Goal: Check status: Check status

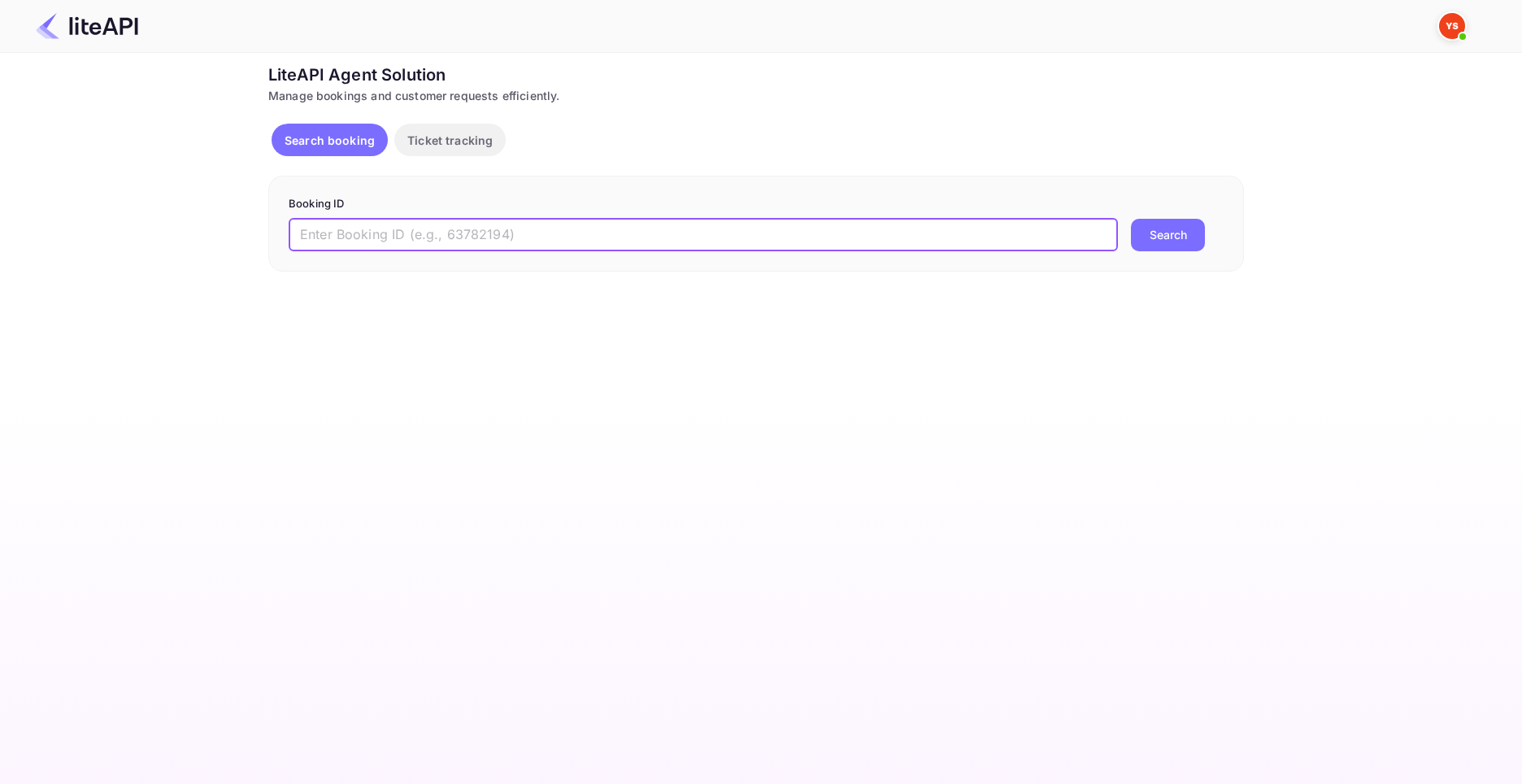
click at [422, 238] on input "text" at bounding box center [703, 235] width 829 height 33
paste input "8165363"
type input "8165363"
click at [1178, 236] on button "Search" at bounding box center [1168, 235] width 74 height 33
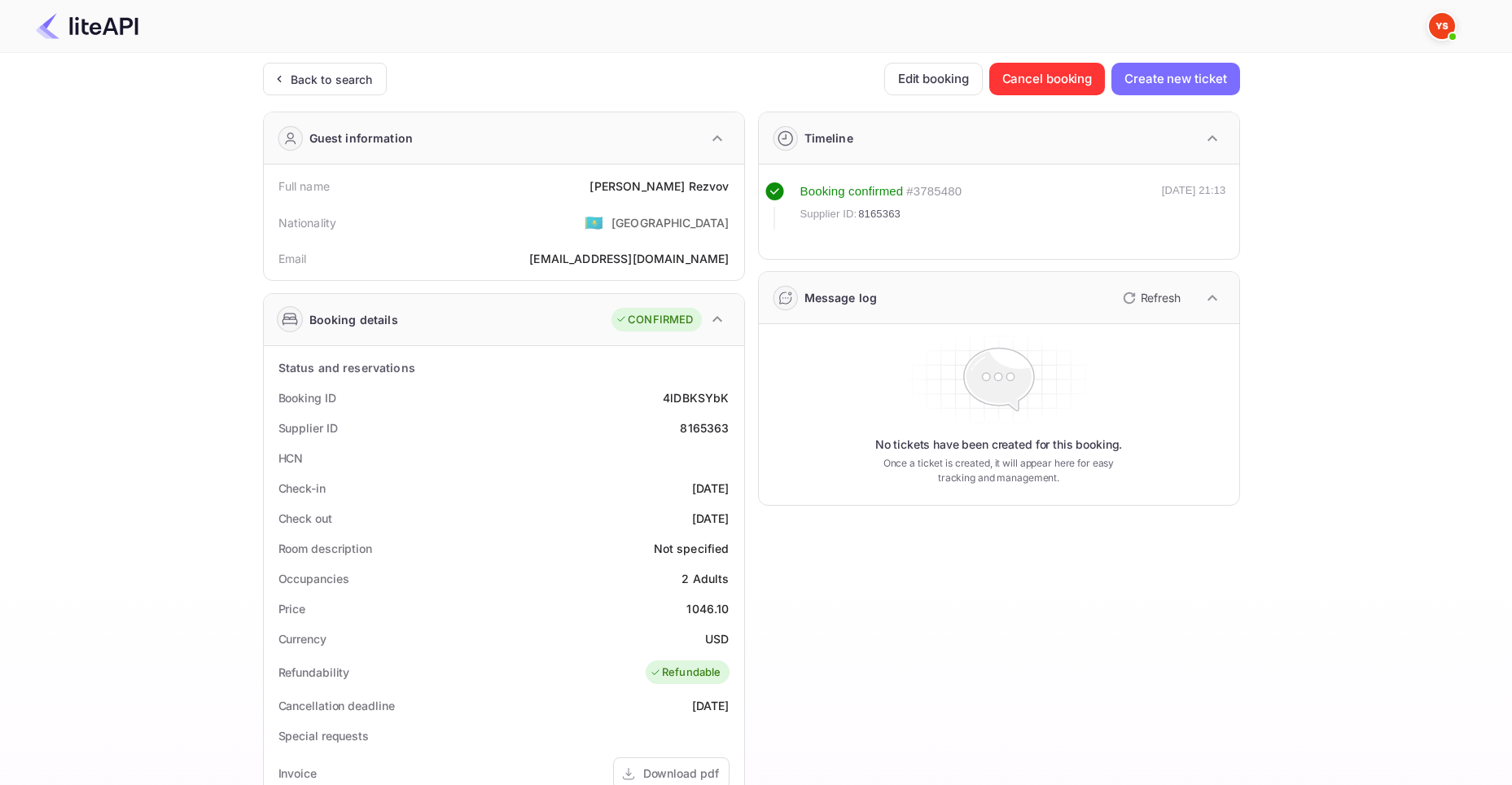
drag, startPoint x: 661, startPoint y: 453, endPoint x: 716, endPoint y: 450, distance: 55.1
click at [716, 450] on div "HCN" at bounding box center [503, 457] width 468 height 30
click at [817, 409] on div "No tickets have been created for this booking. Once a ticket is created, it wil…" at bounding box center [999, 414] width 468 height 168
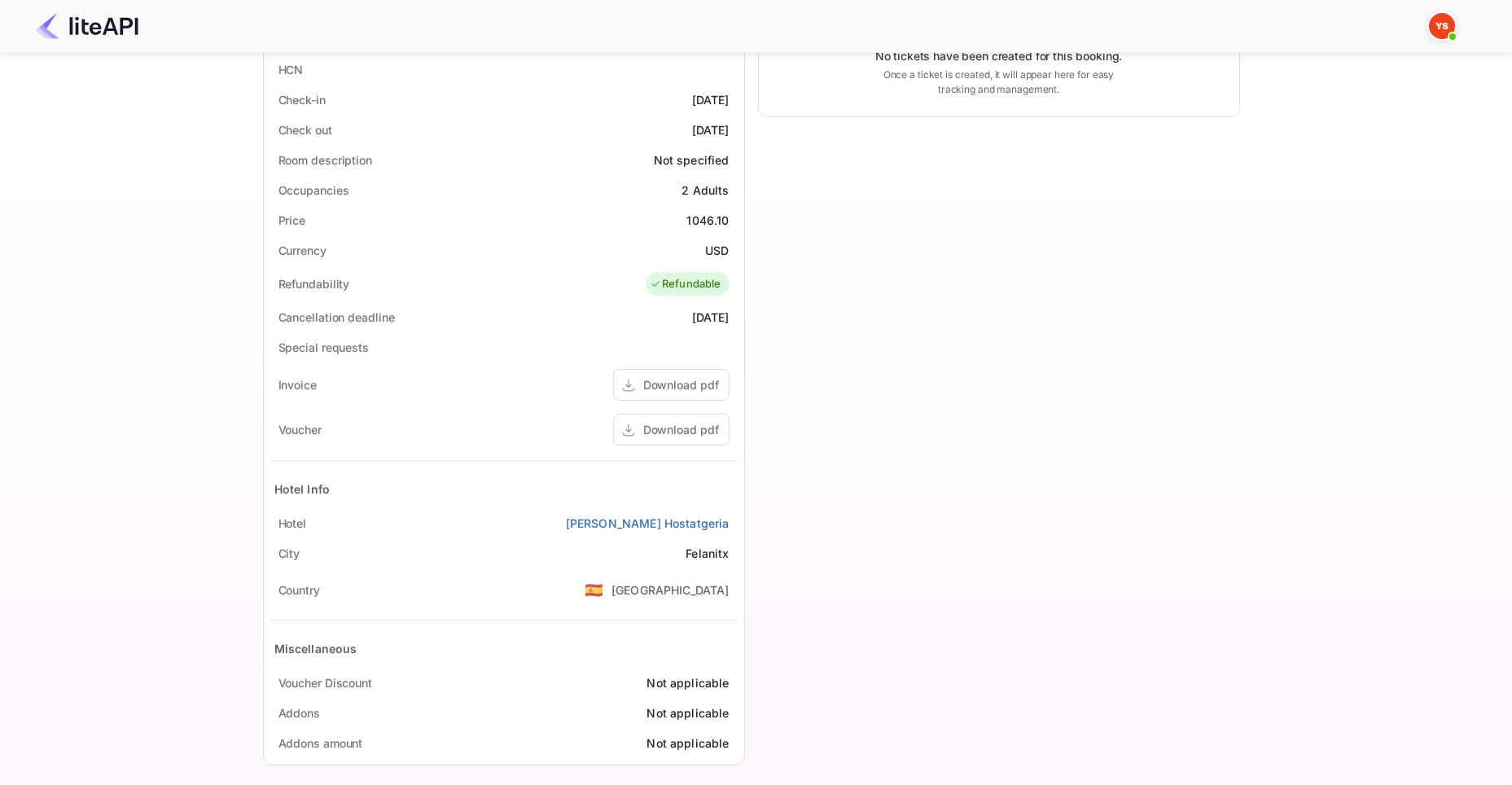
scroll to position [400, 0]
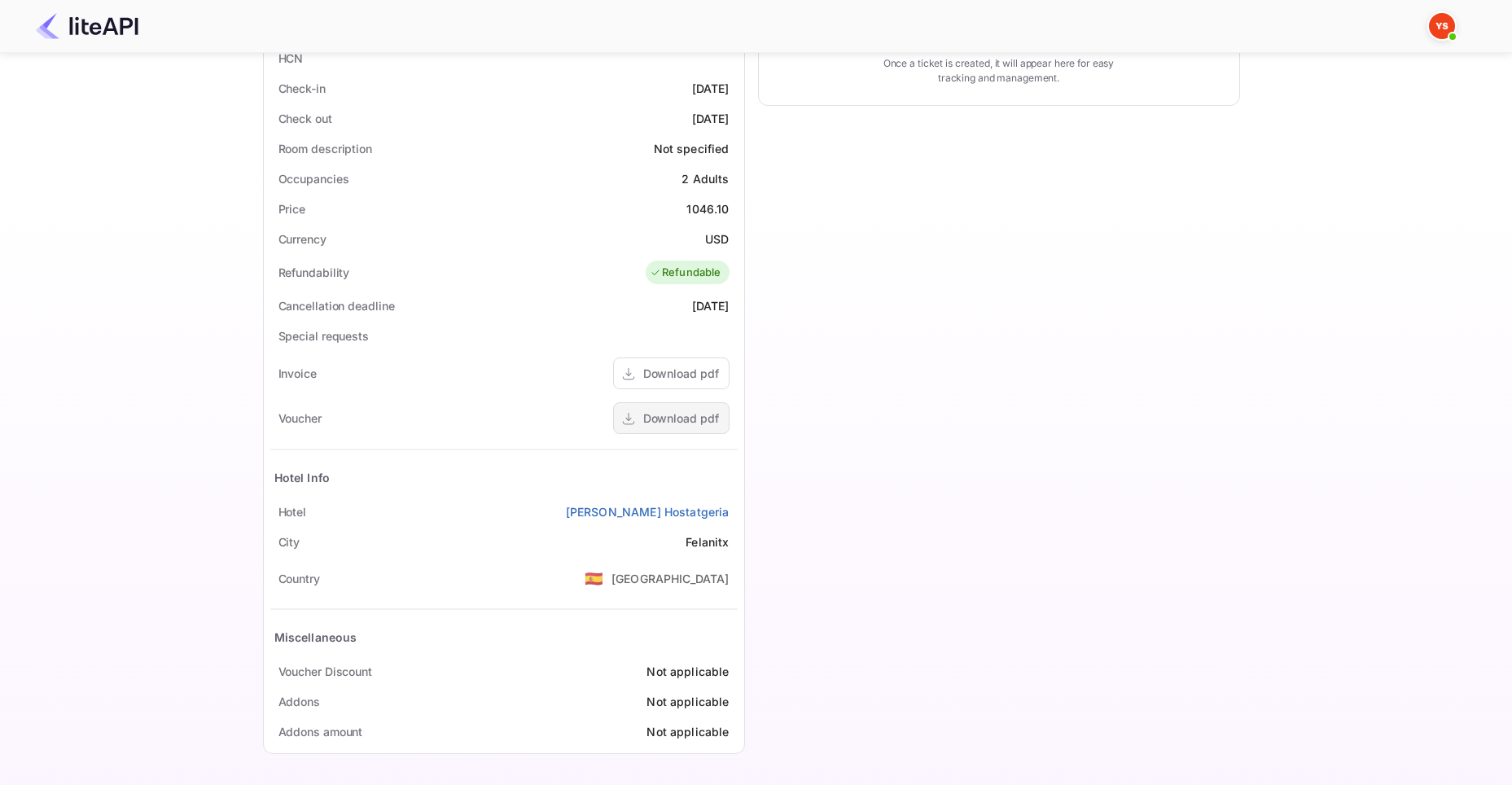
click at [677, 414] on div "Download pdf" at bounding box center [681, 418] width 76 height 17
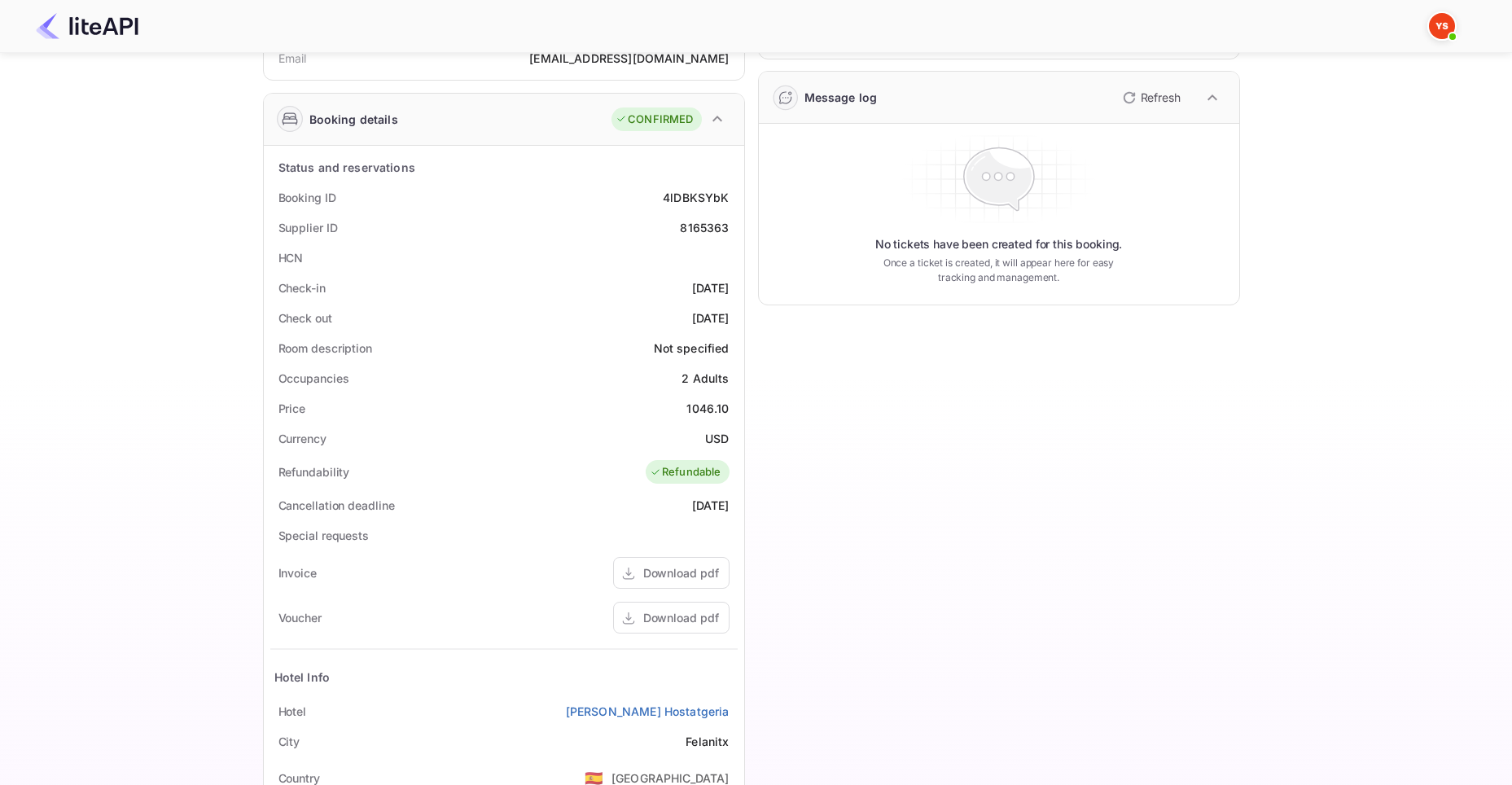
scroll to position [182, 0]
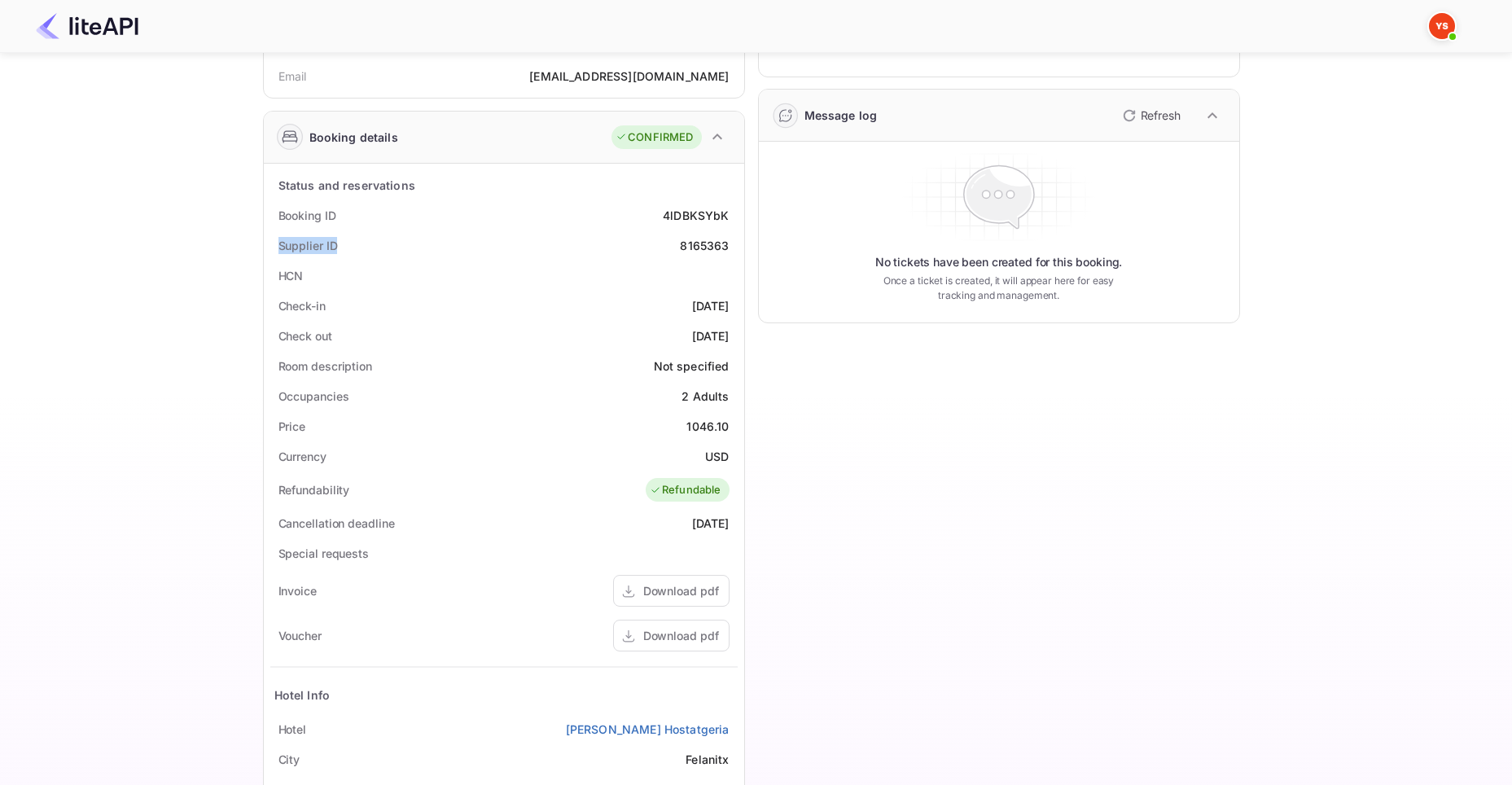
drag, startPoint x: 271, startPoint y: 241, endPoint x: 353, endPoint y: 244, distance: 82.1
click at [353, 244] on div "Supplier ID 8165363" at bounding box center [503, 245] width 468 height 30
copy div "Supplier ID"
drag, startPoint x: 684, startPoint y: 251, endPoint x: 732, endPoint y: 248, distance: 48.1
click at [732, 248] on div "Supplier ID 8165363" at bounding box center [503, 245] width 468 height 30
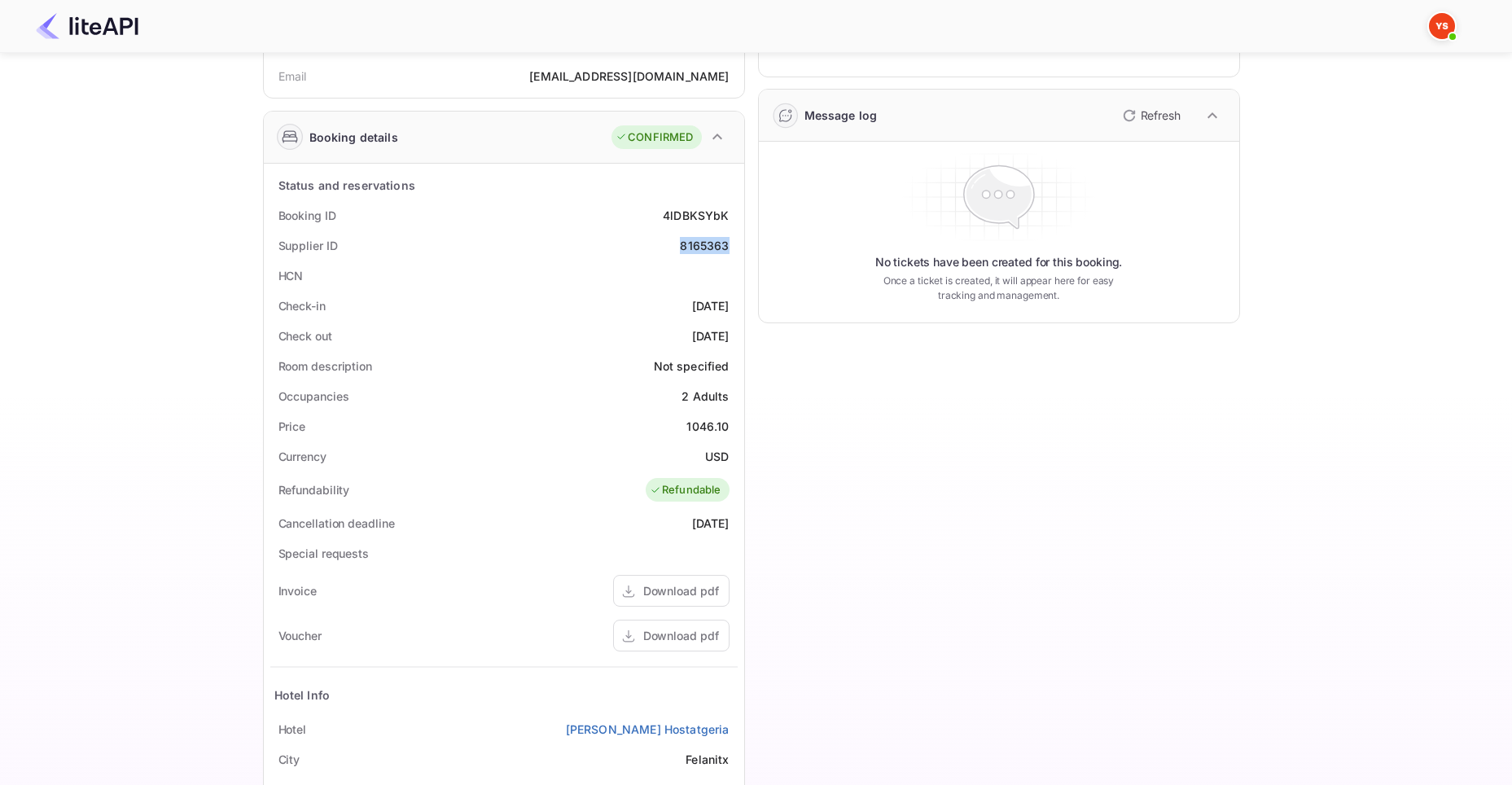
copy div "8165363"
drag, startPoint x: 304, startPoint y: 211, endPoint x: 337, endPoint y: 211, distance: 33.0
click at [337, 211] on div "Booking ID 4lDBKSYbK" at bounding box center [503, 216] width 468 height 30
copy div "Booking ID"
drag, startPoint x: 651, startPoint y: 210, endPoint x: 728, endPoint y: 209, distance: 77.0
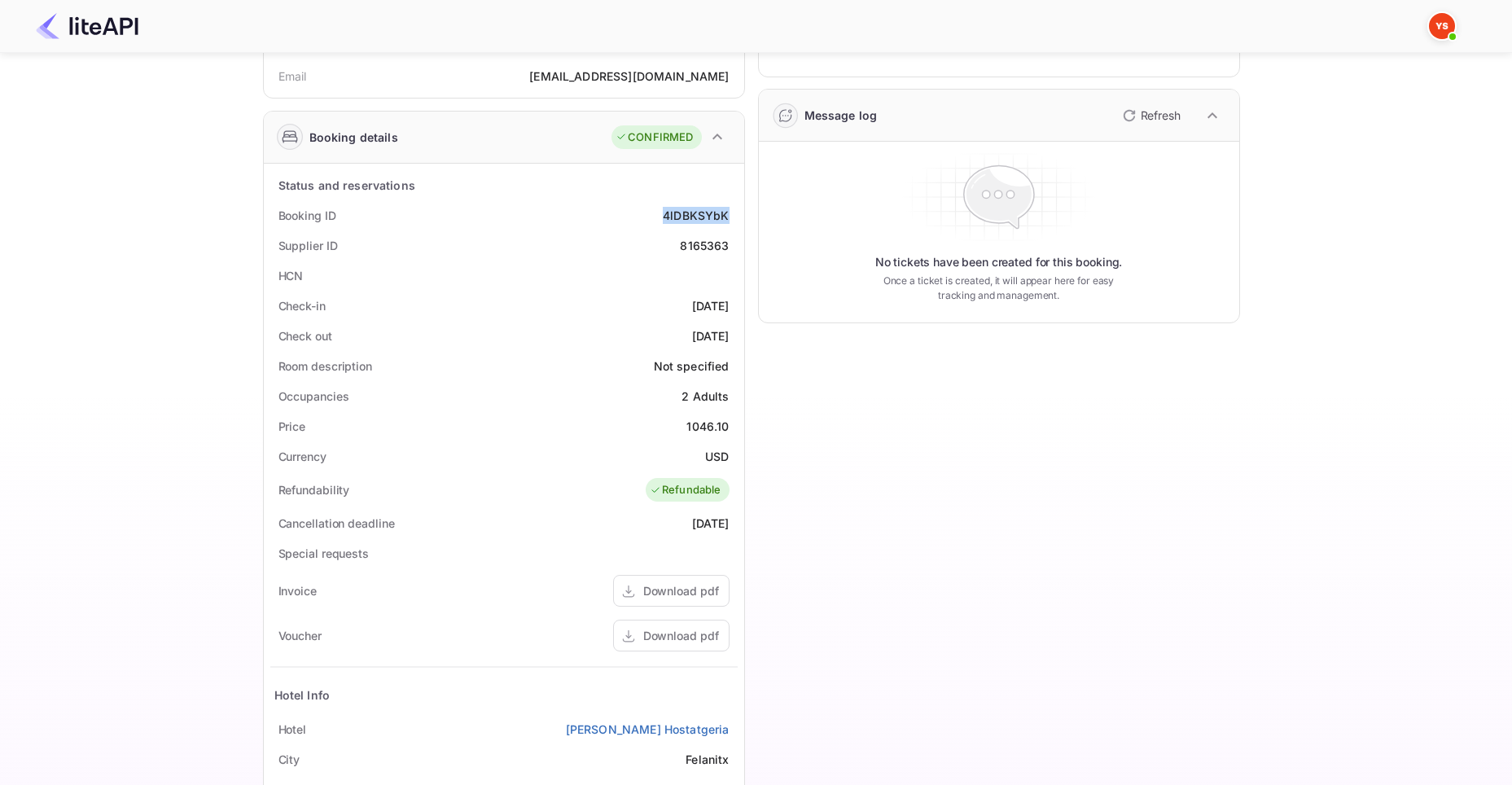
click at [728, 209] on div "Booking ID 4lDBKSYbK" at bounding box center [503, 216] width 468 height 30
copy div "4lDBKSYbK"
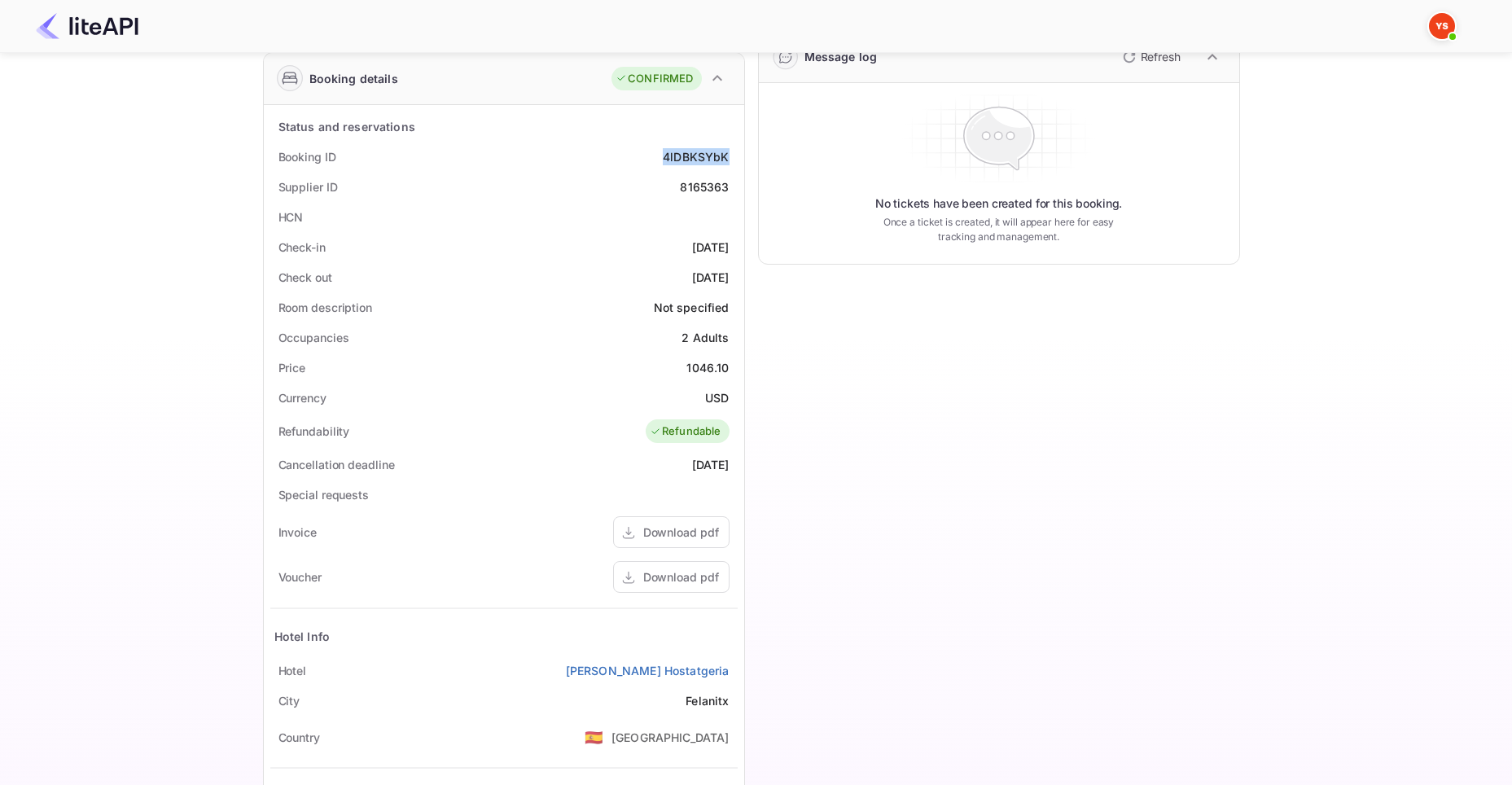
scroll to position [400, 0]
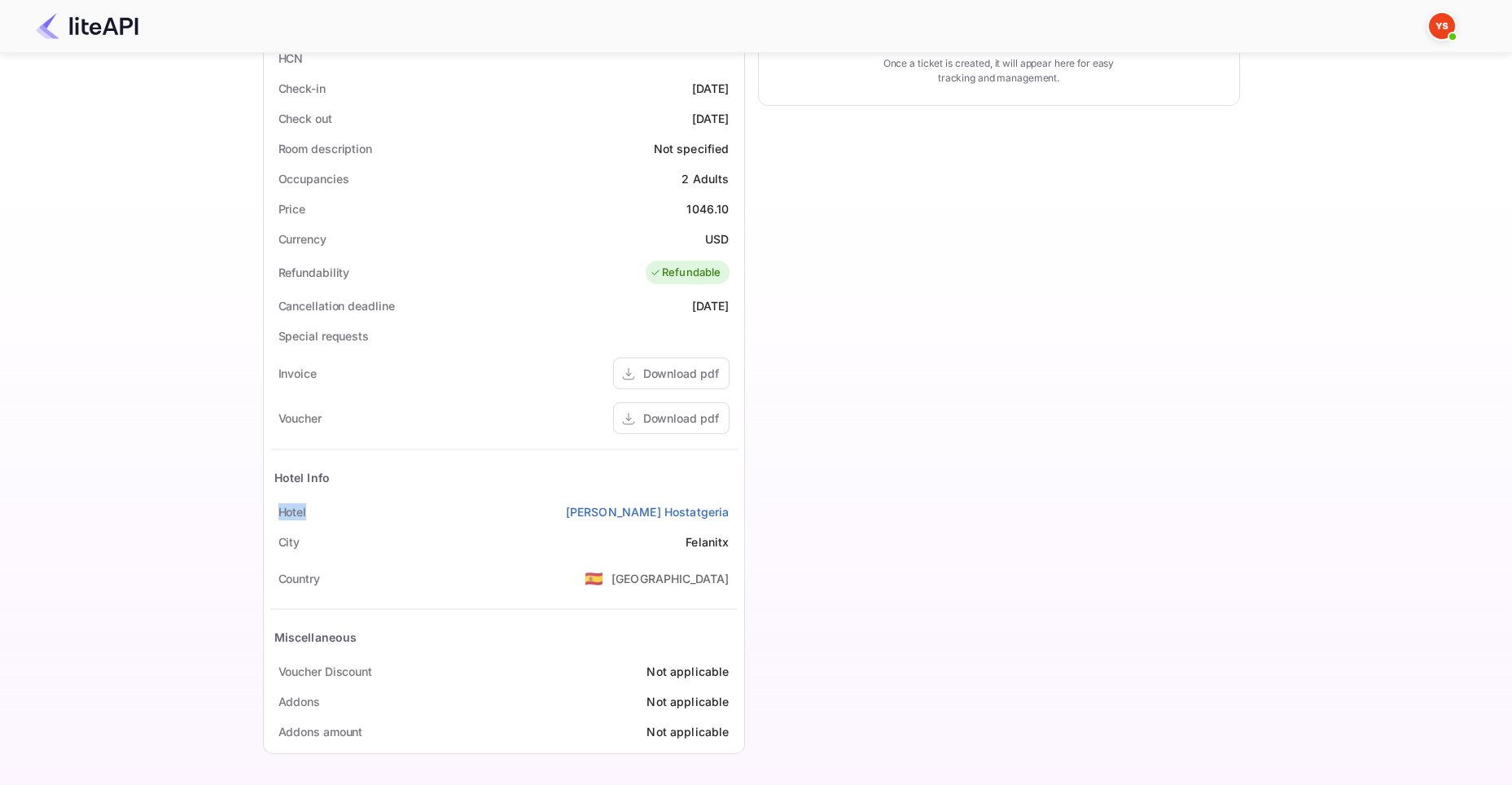
drag, startPoint x: 273, startPoint y: 507, endPoint x: 315, endPoint y: 505, distance: 42.0
click at [315, 505] on div "Hotel [PERSON_NAME] Hostatgeria" at bounding box center [503, 512] width 468 height 30
copy div "Hotel"
drag, startPoint x: 570, startPoint y: 510, endPoint x: 735, endPoint y: 505, distance: 165.1
click at [735, 505] on div "Hotel [PERSON_NAME] Hostatgeria" at bounding box center [503, 512] width 468 height 30
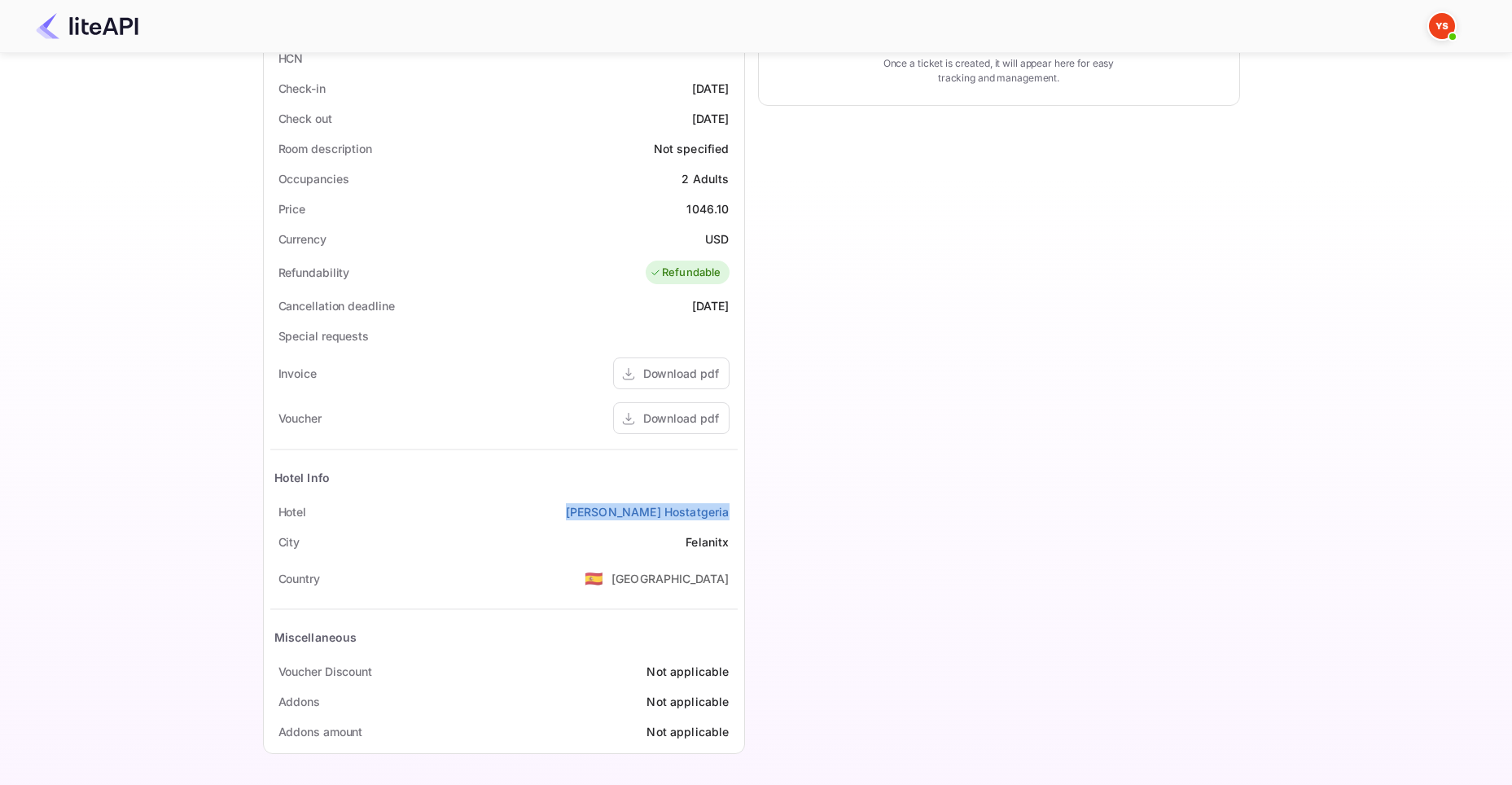
copy link "[PERSON_NAME] Hostatgeria"
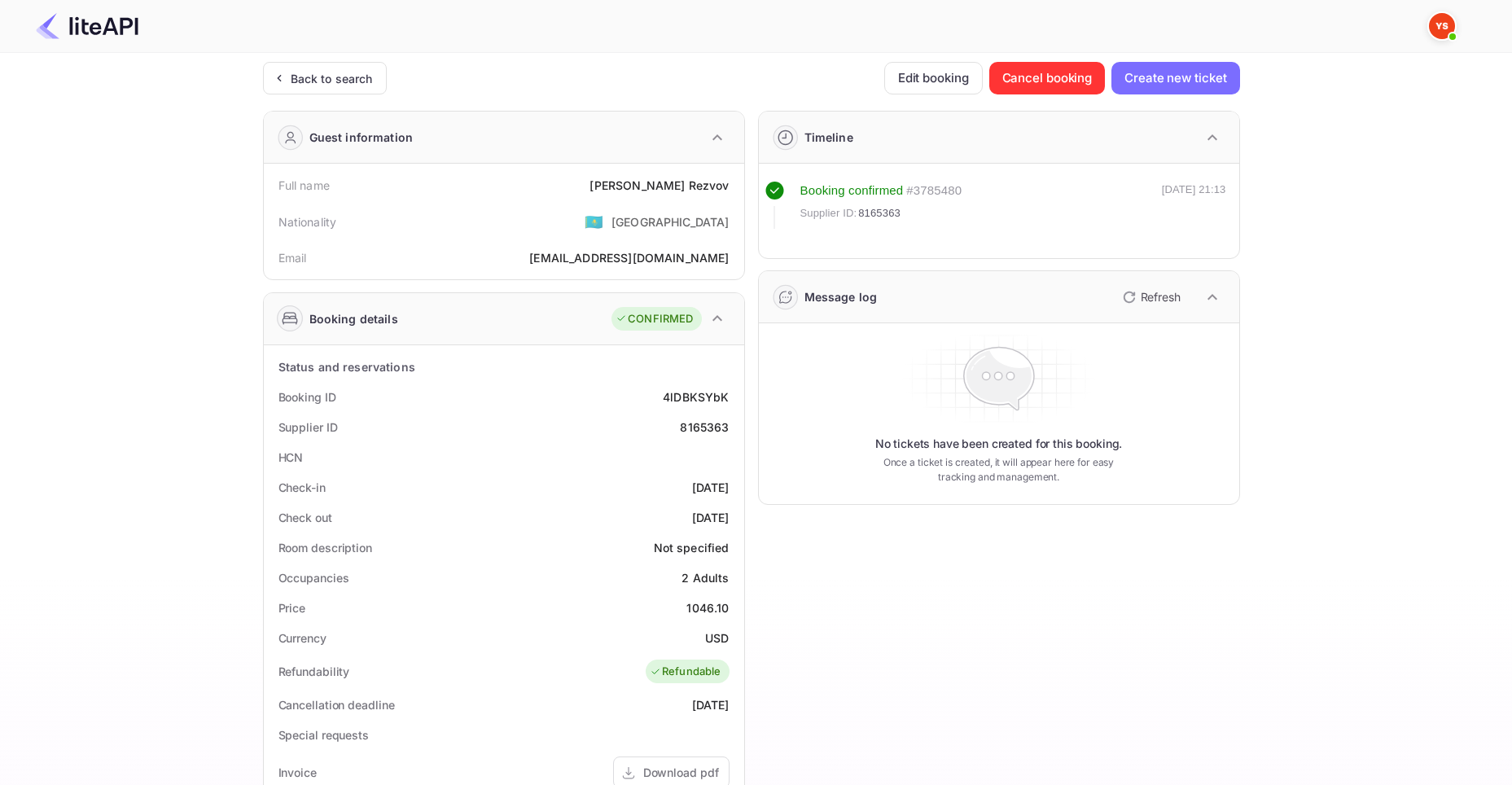
scroll to position [0, 0]
drag, startPoint x: 275, startPoint y: 185, endPoint x: 339, endPoint y: 184, distance: 64.0
click at [339, 184] on div "Full name [PERSON_NAME]" at bounding box center [503, 186] width 468 height 30
copy div "Full name"
drag, startPoint x: 614, startPoint y: 177, endPoint x: 730, endPoint y: 181, distance: 116.1
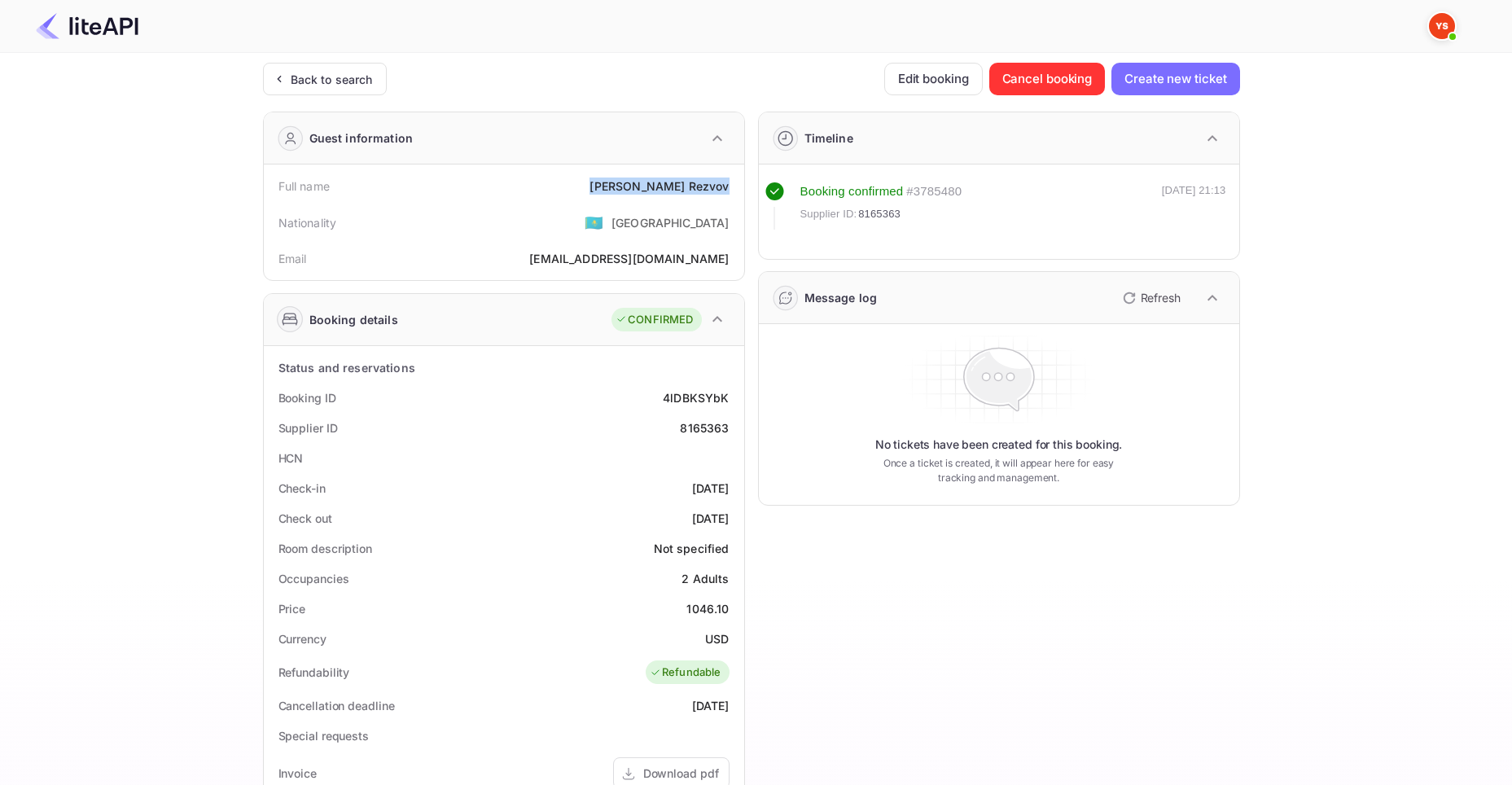
click at [730, 181] on div "Full name [PERSON_NAME]" at bounding box center [503, 186] width 468 height 30
copy div "[PERSON_NAME]"
click at [1386, 440] on div "Ticket Affiliate URL [URL][DOMAIN_NAME] Business partner name Nuitee Travel Cus…" at bounding box center [751, 613] width 1463 height 1102
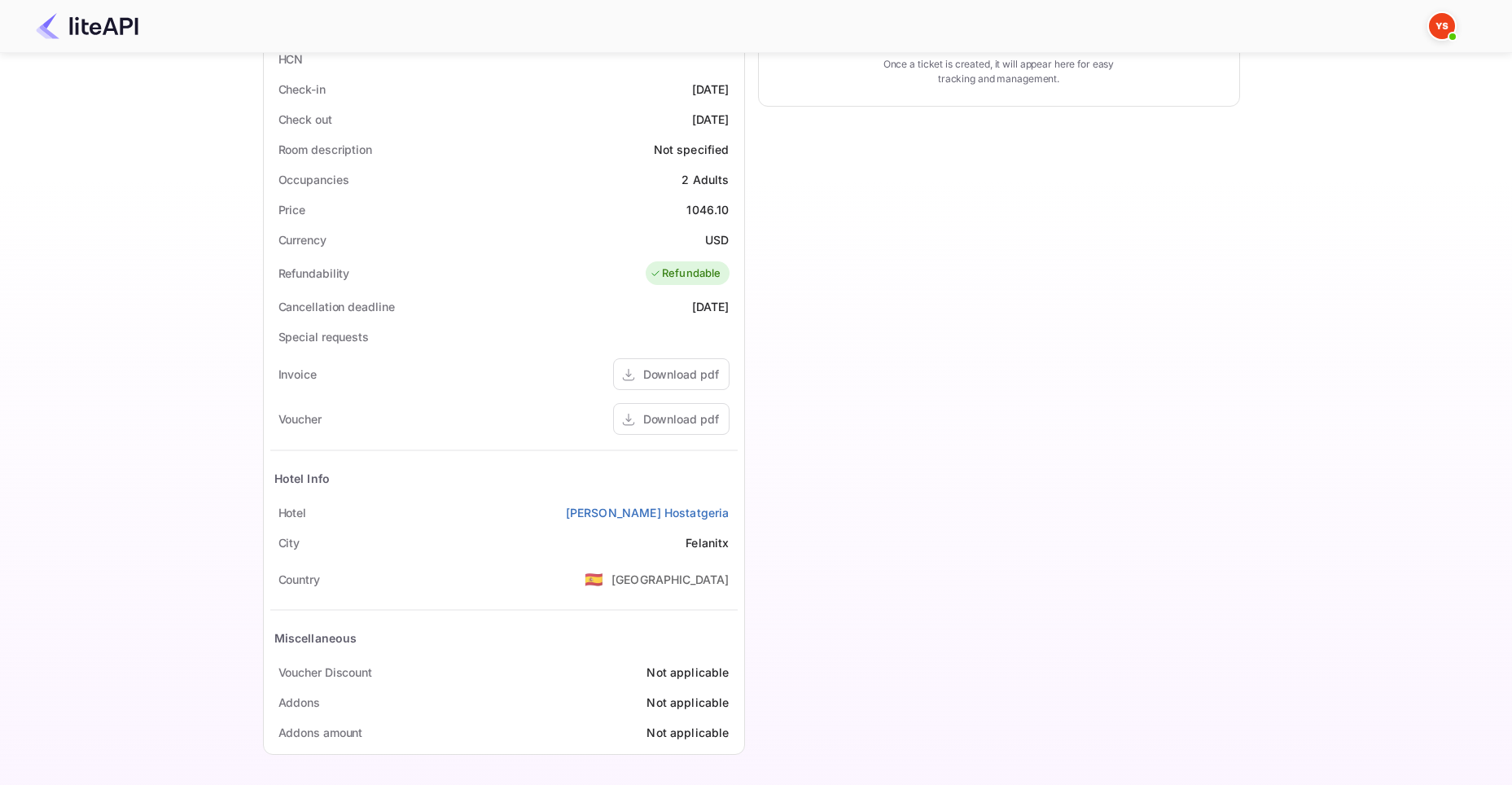
scroll to position [182, 0]
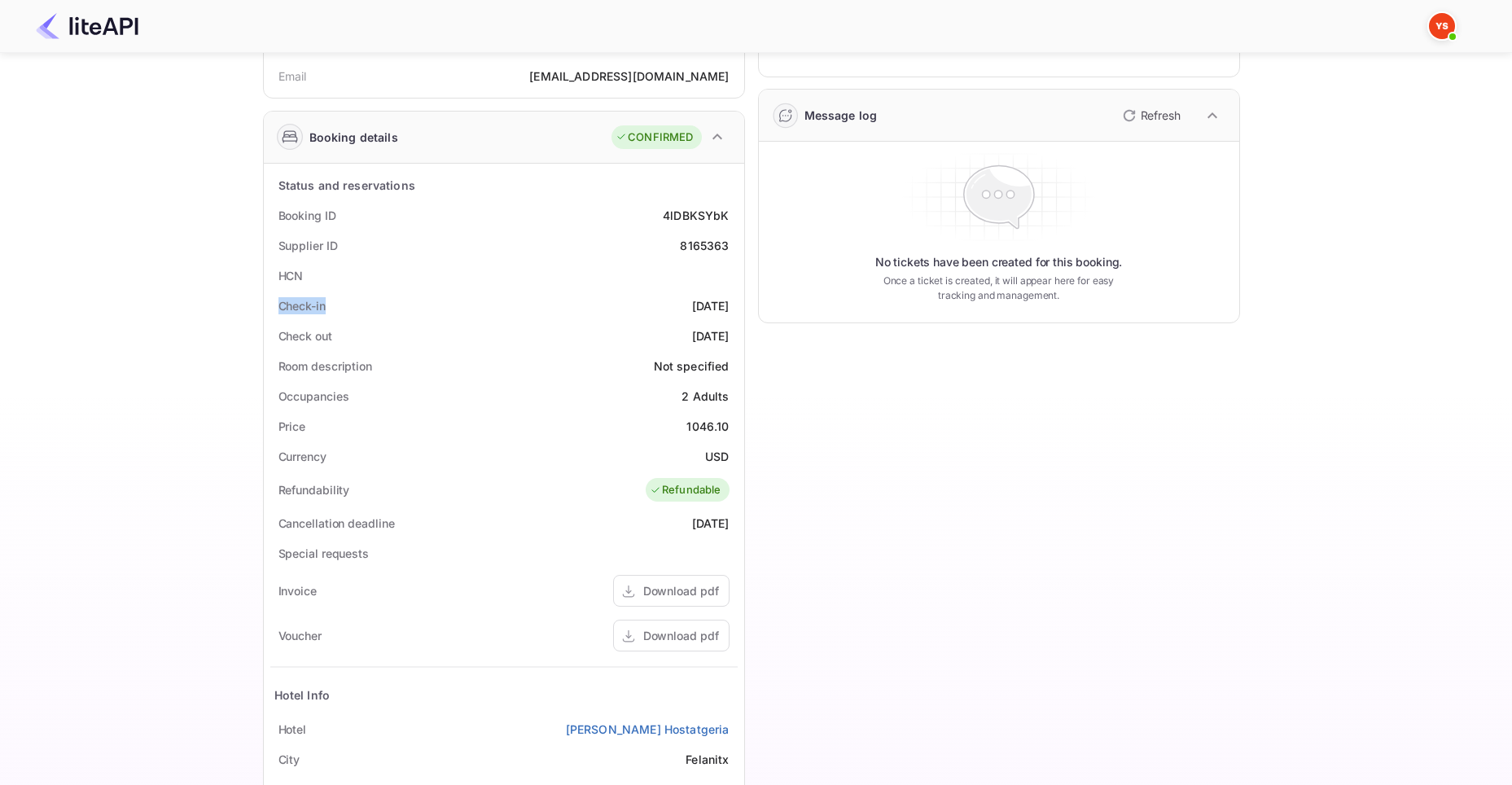
drag, startPoint x: 276, startPoint y: 306, endPoint x: 327, endPoint y: 306, distance: 51.0
click at [327, 306] on div "Check-in [DATE]" at bounding box center [503, 305] width 468 height 30
copy div "Check-in"
drag, startPoint x: 706, startPoint y: 301, endPoint x: 740, endPoint y: 301, distance: 34.0
click at [740, 301] on div "Status and reservations Booking ID 4lDBKSYbK Supplier ID 8165363 HCN Check-in […" at bounding box center [504, 567] width 480 height 806
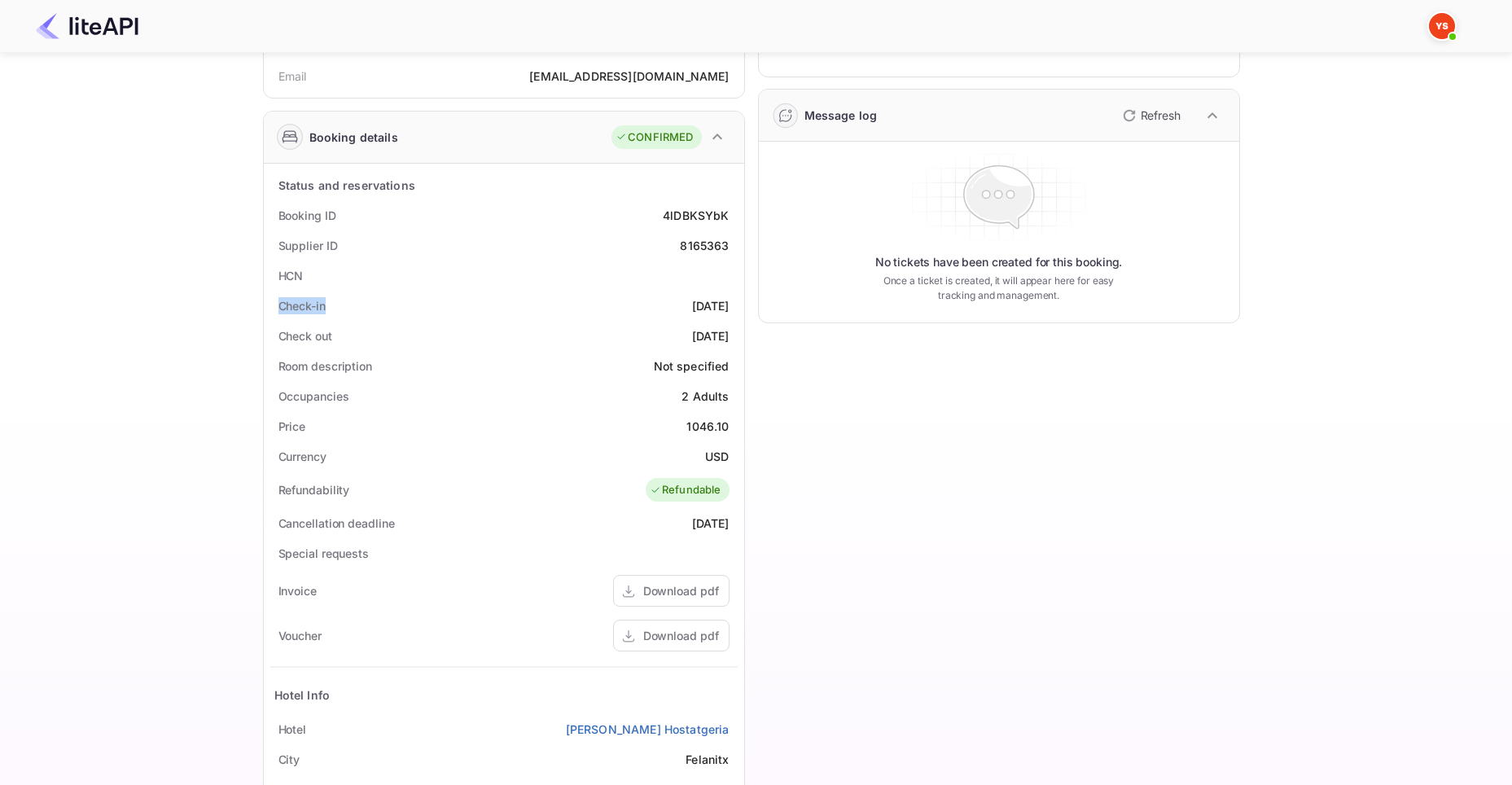
copy div "[DATE]"
drag, startPoint x: 274, startPoint y: 336, endPoint x: 335, endPoint y: 332, distance: 61.1
click at [335, 332] on div "Check out [DATE]" at bounding box center [503, 336] width 468 height 30
drag, startPoint x: 651, startPoint y: 326, endPoint x: 742, endPoint y: 331, distance: 91.1
click at [742, 331] on div "Status and reservations Booking ID 4lDBKSYbK Supplier ID 8165363 HCN Check-in […" at bounding box center [504, 567] width 480 height 806
